Goal: Navigation & Orientation: Go to known website

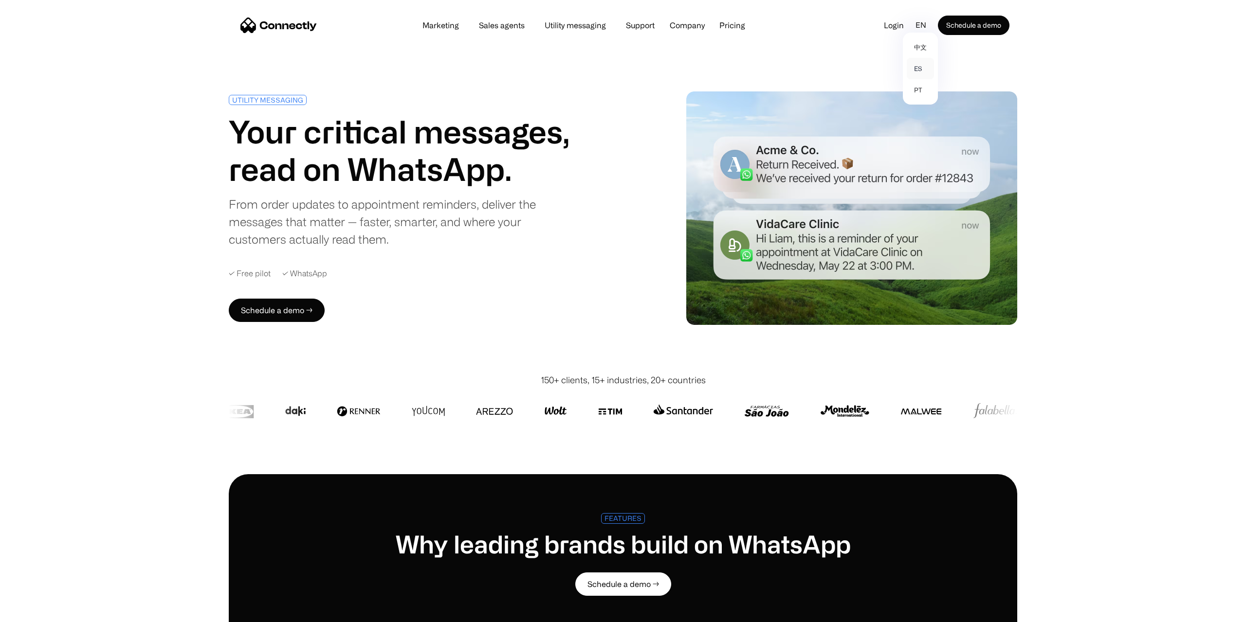
click at [916, 73] on link "es" at bounding box center [920, 68] width 27 height 21
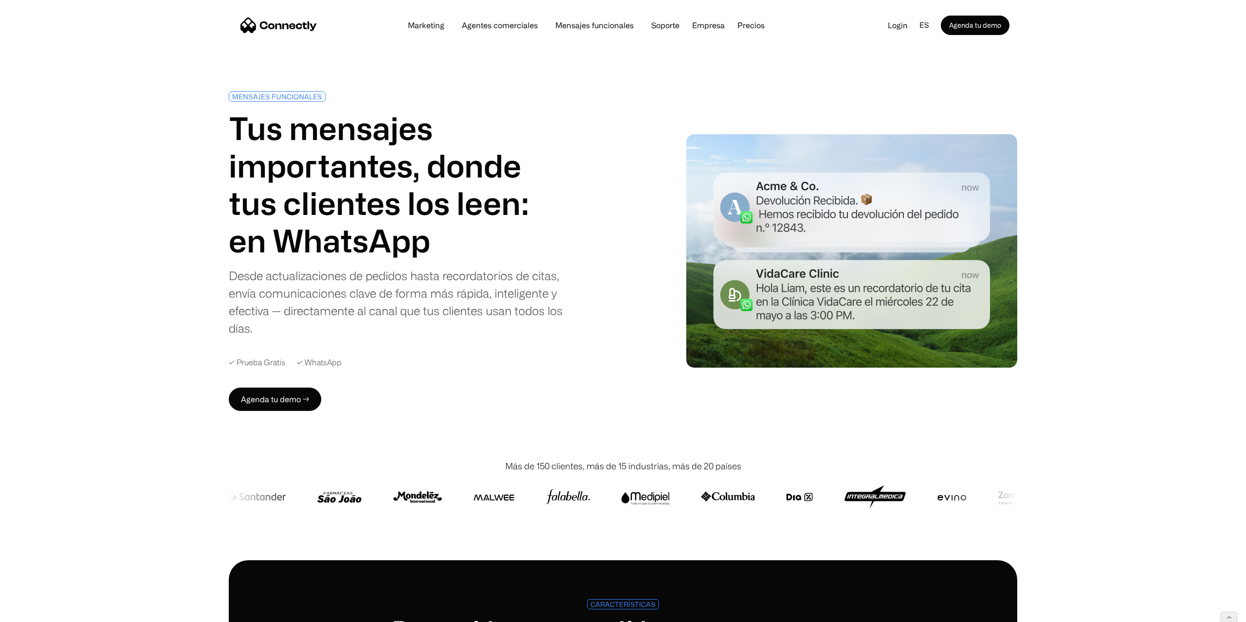
click at [284, 26] on img "home" at bounding box center [278, 26] width 76 height 16
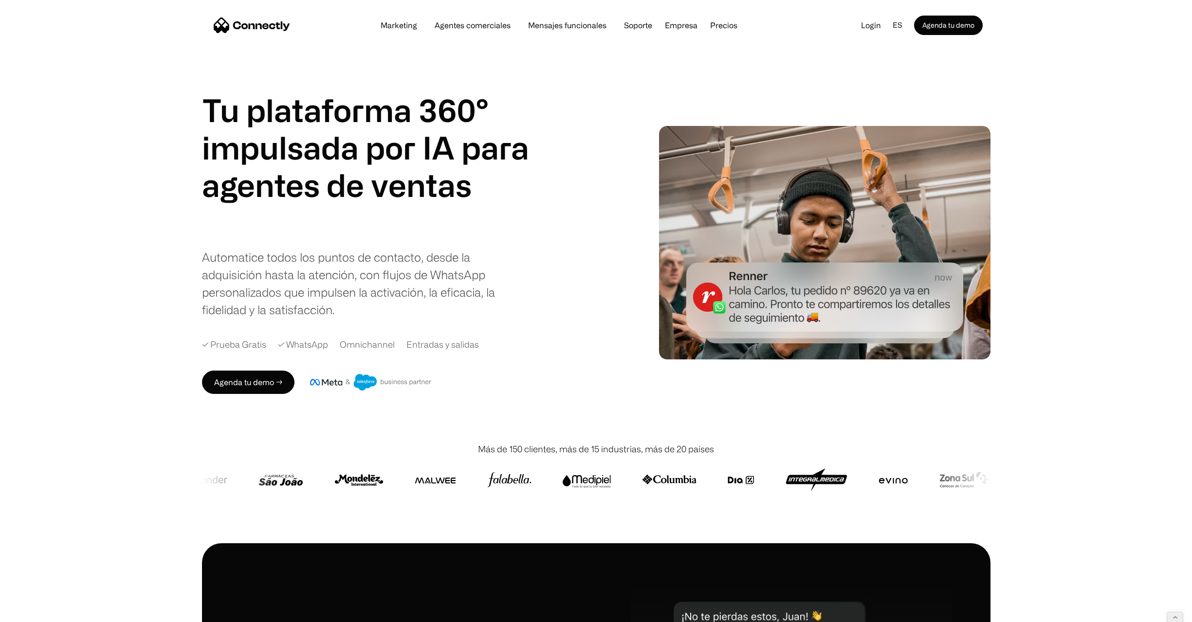
click at [239, 23] on img "home" at bounding box center [252, 26] width 76 height 16
